Goal: Task Accomplishment & Management: Manage account settings

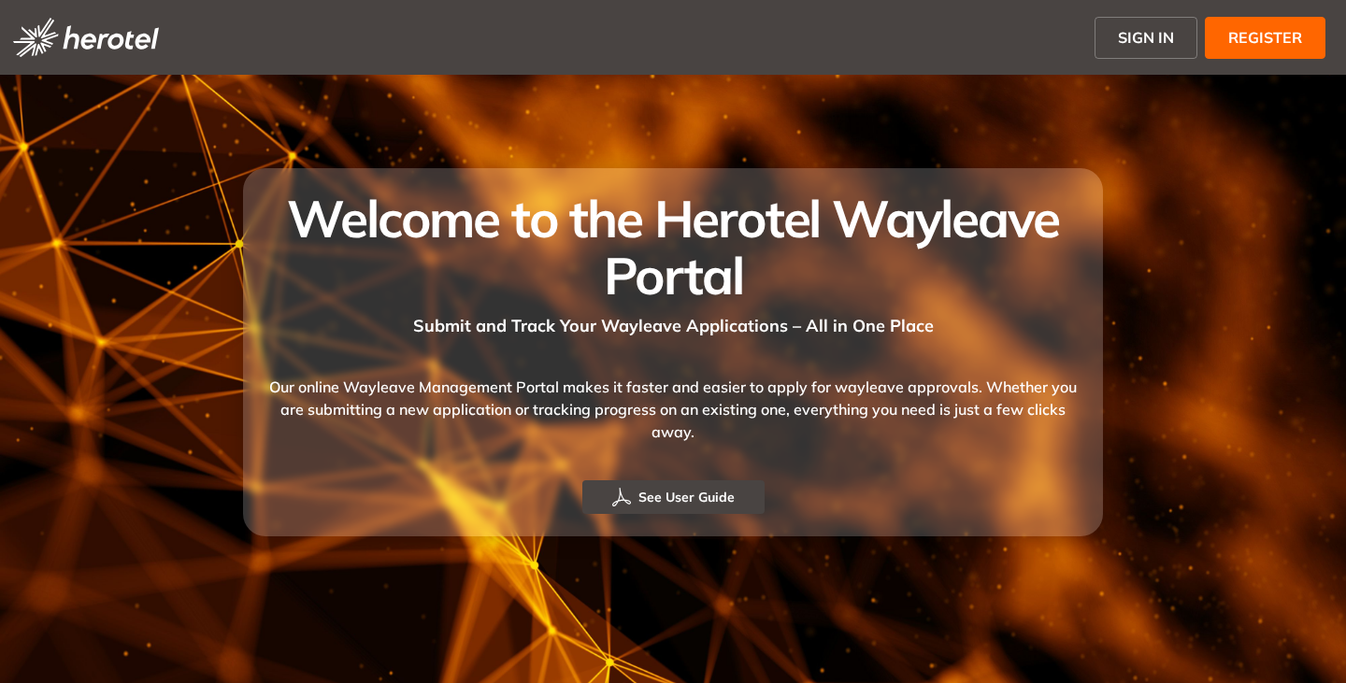
click at [1148, 27] on span "SIGN IN" at bounding box center [1146, 37] width 56 height 22
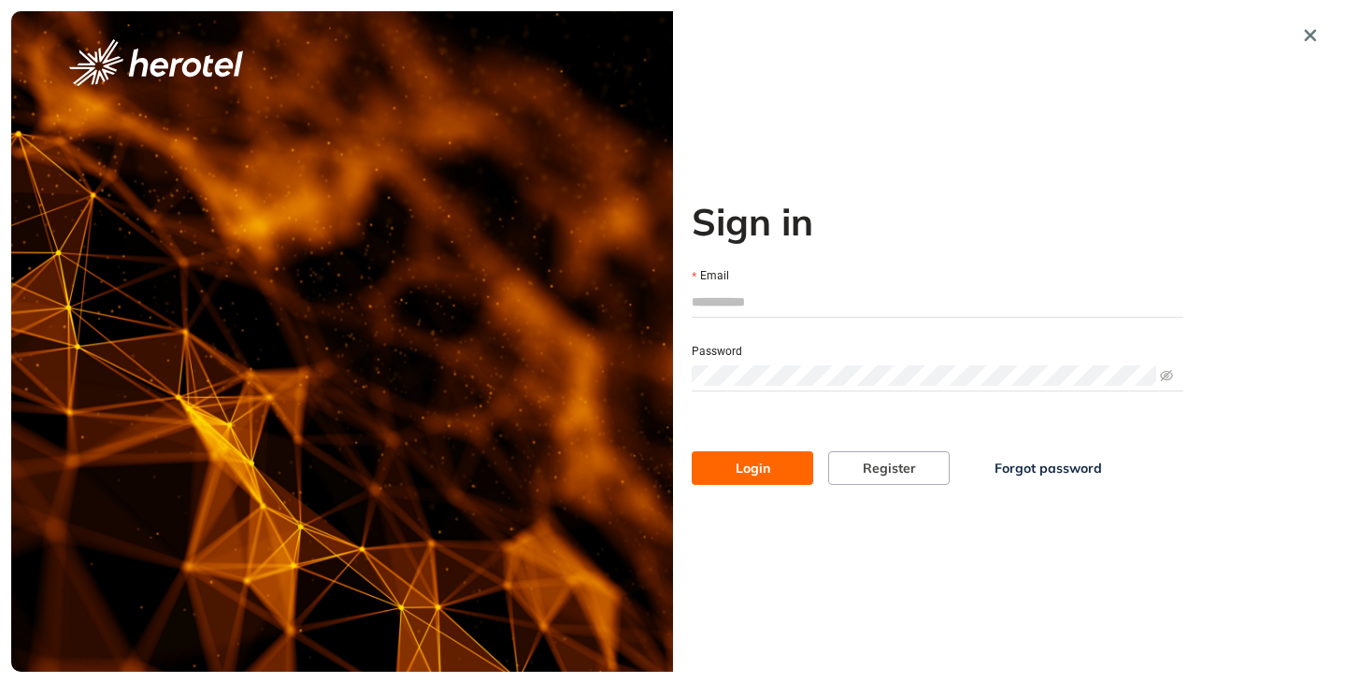
click at [761, 296] on input "Email" at bounding box center [938, 302] width 492 height 28
type input "**********"
click at [692, 451] on button "Login" at bounding box center [753, 468] width 122 height 34
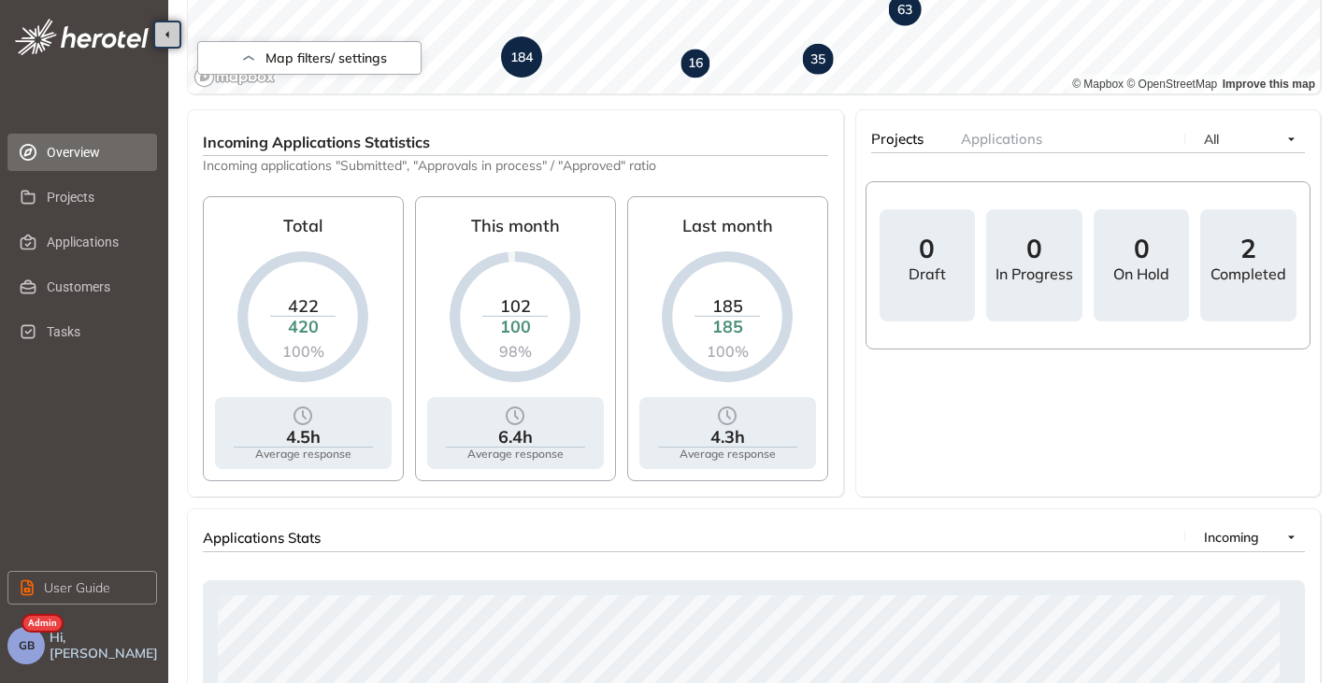
scroll to position [187, 0]
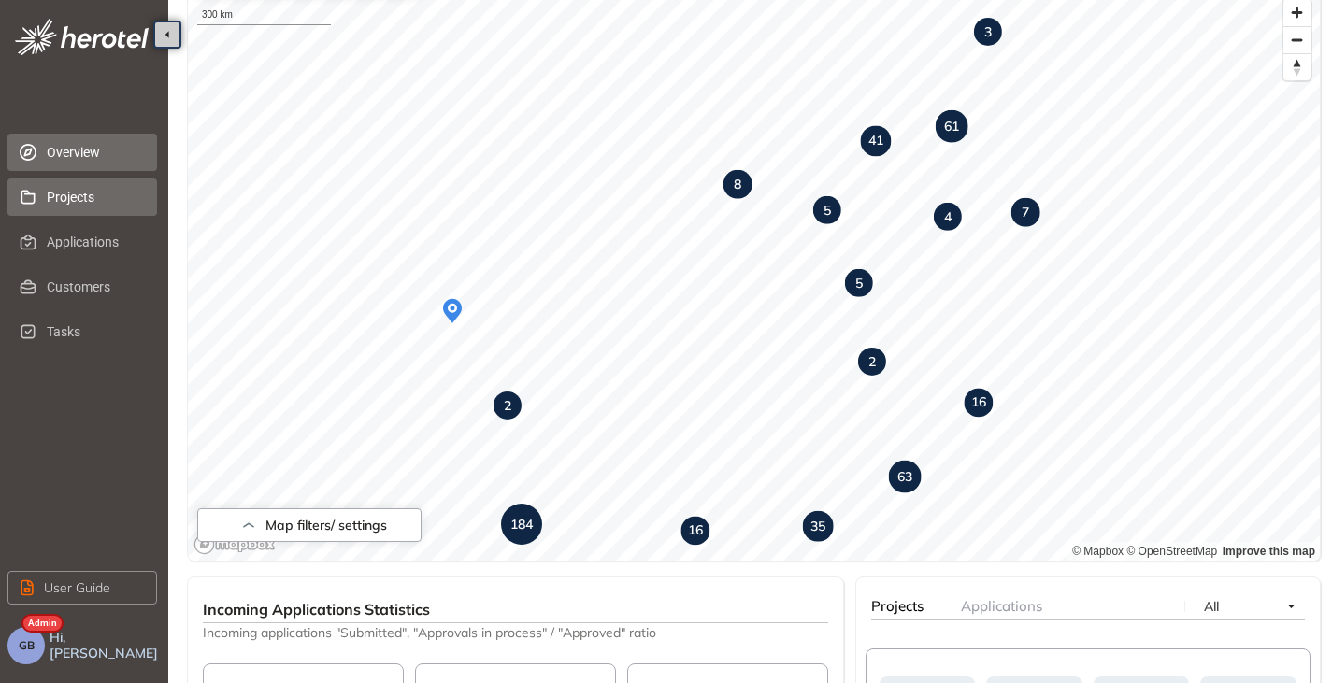
click at [63, 199] on span "Projects" at bounding box center [94, 197] width 95 height 37
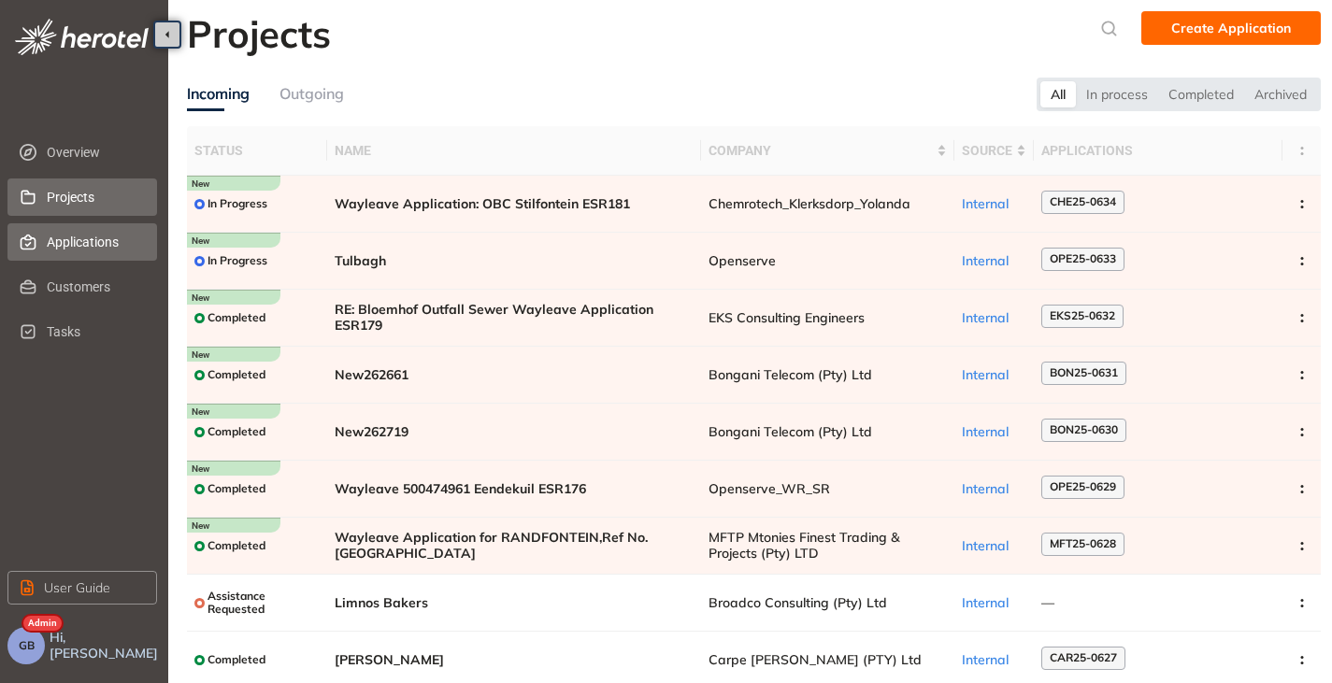
click at [89, 241] on span "Applications" at bounding box center [94, 241] width 95 height 37
